Goal: Go to known website: Go to known website

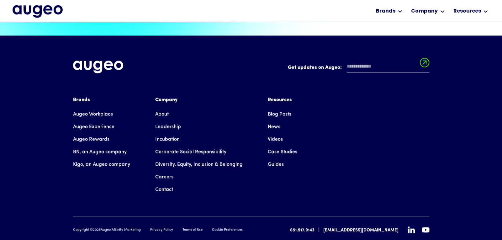
scroll to position [1425, 0]
